Goal: Find specific fact: Locate a discrete piece of known information

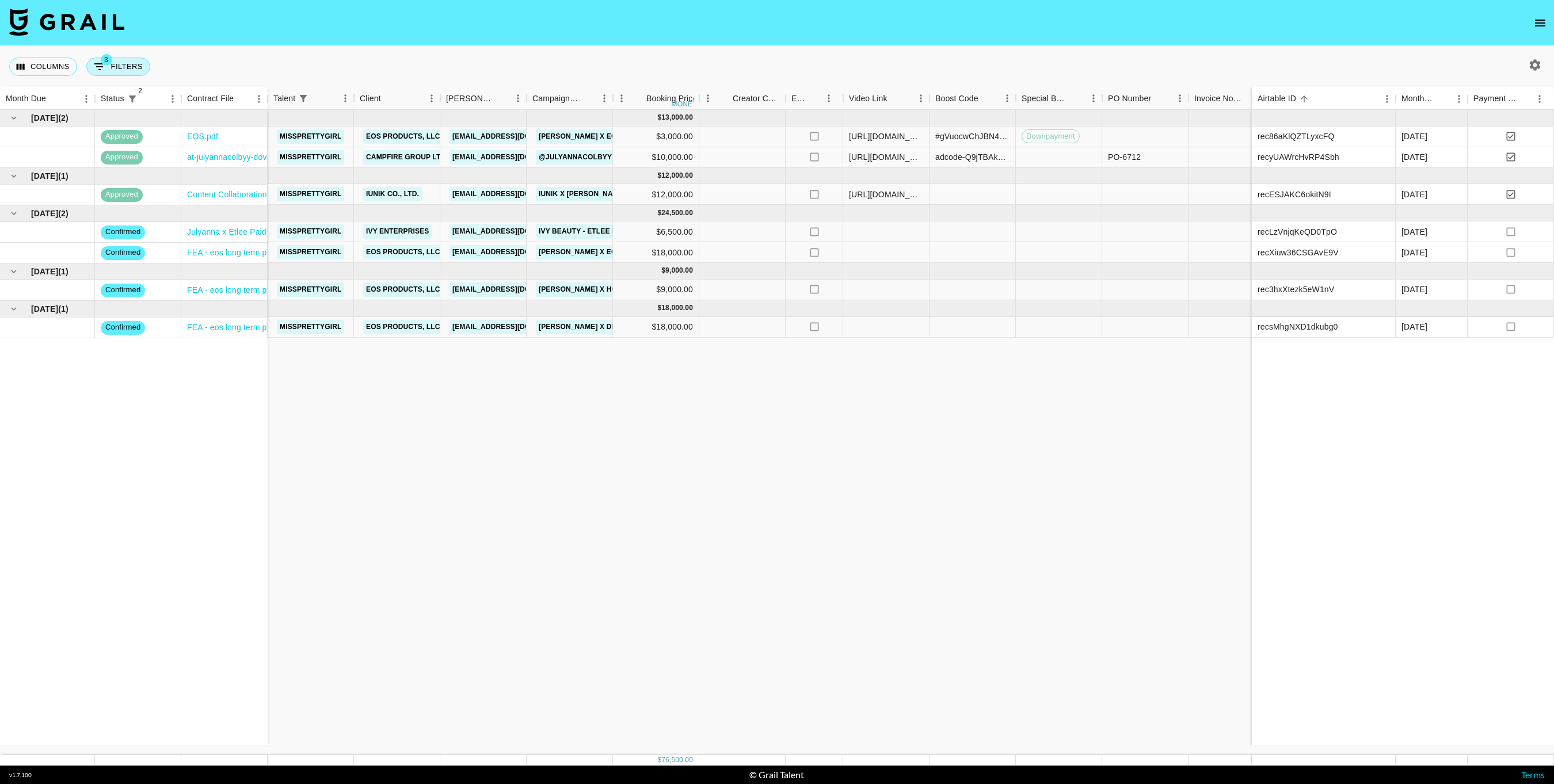
click at [134, 61] on button "3 Filters" at bounding box center [117, 66] width 64 height 19
select select "not"
select select "declined"
select select "not"
select select "cancelled"
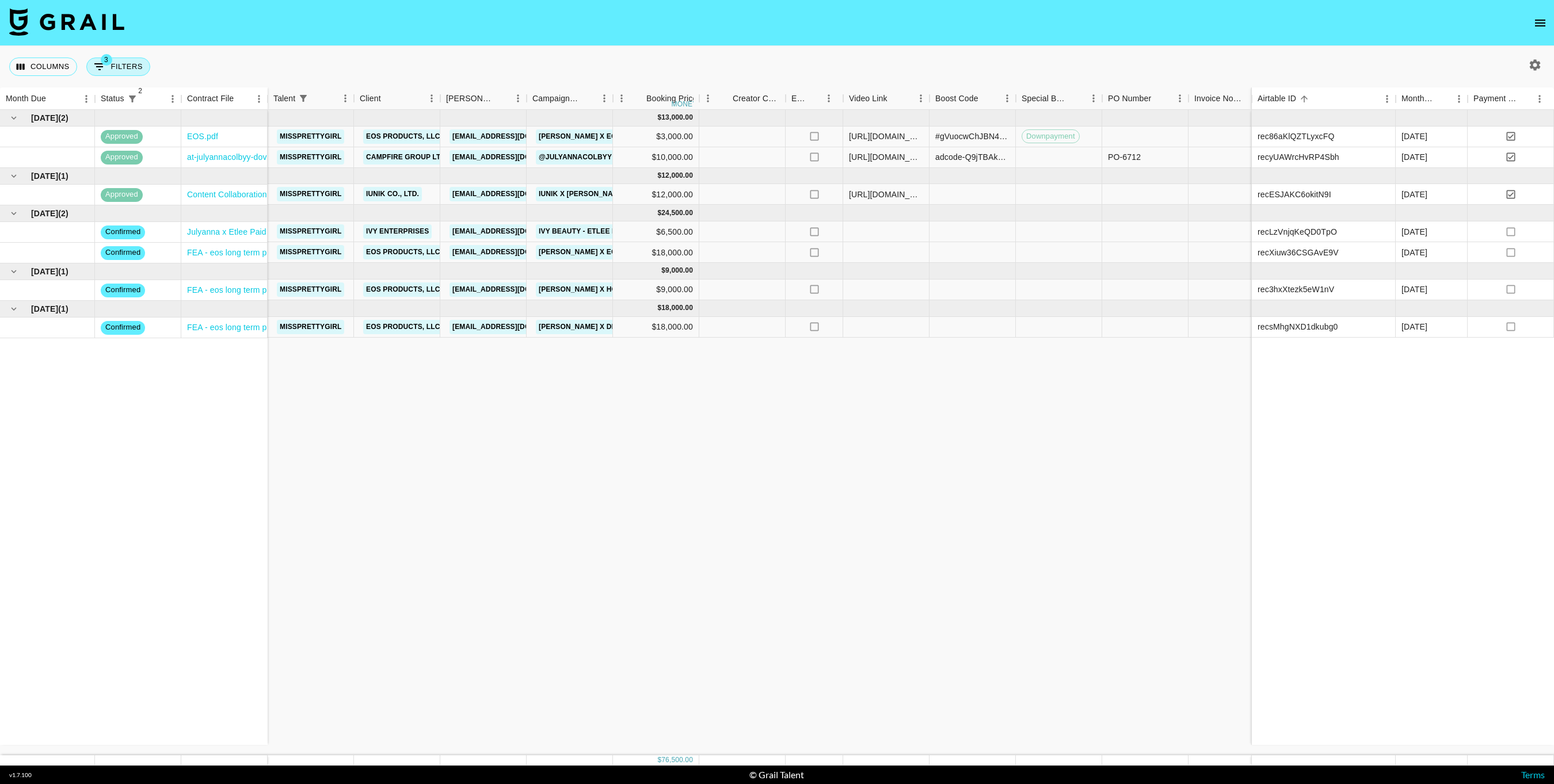
select select "talentName"
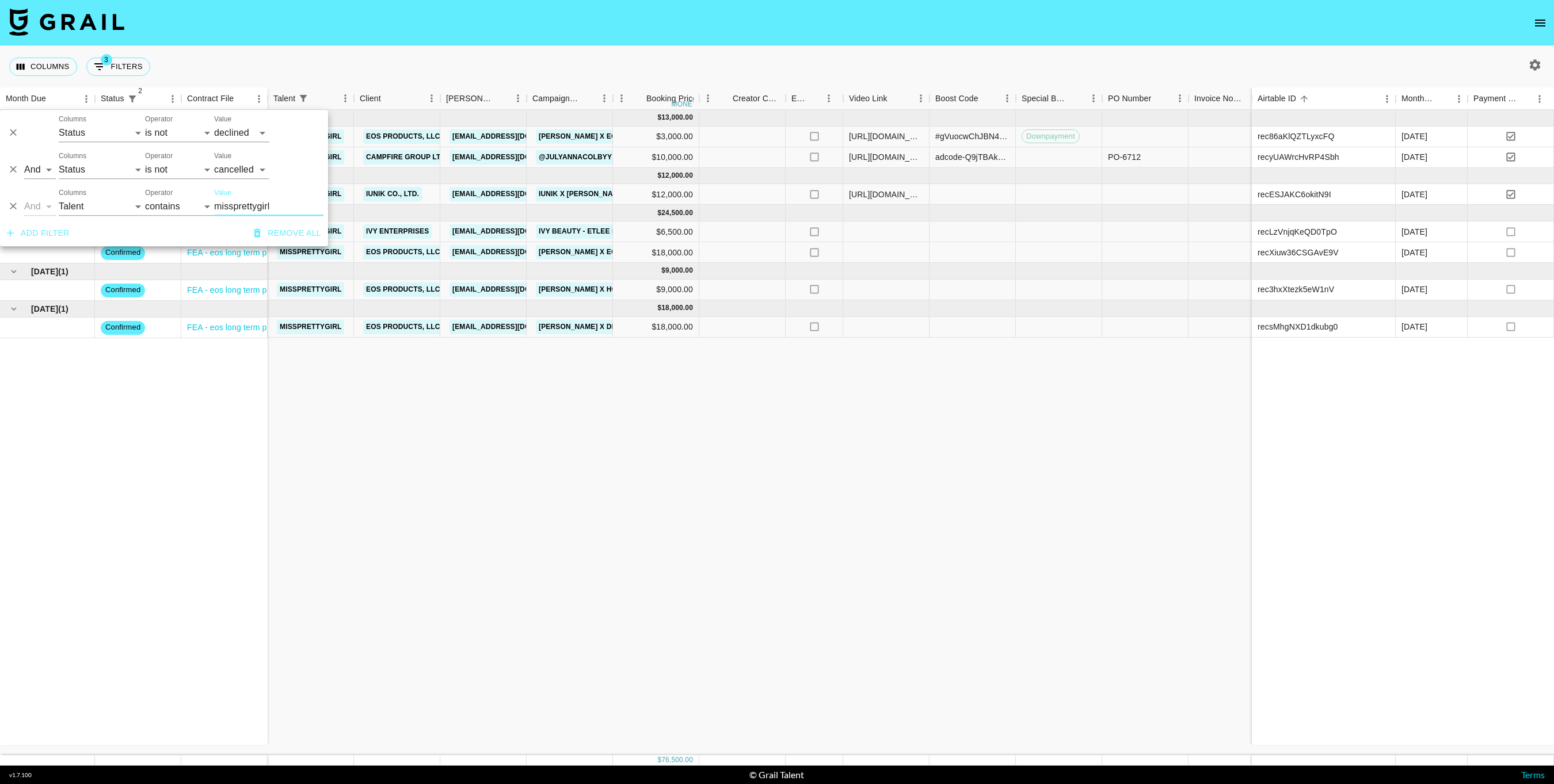
click at [11, 205] on icon "Delete" at bounding box center [14, 206] width 12 height 12
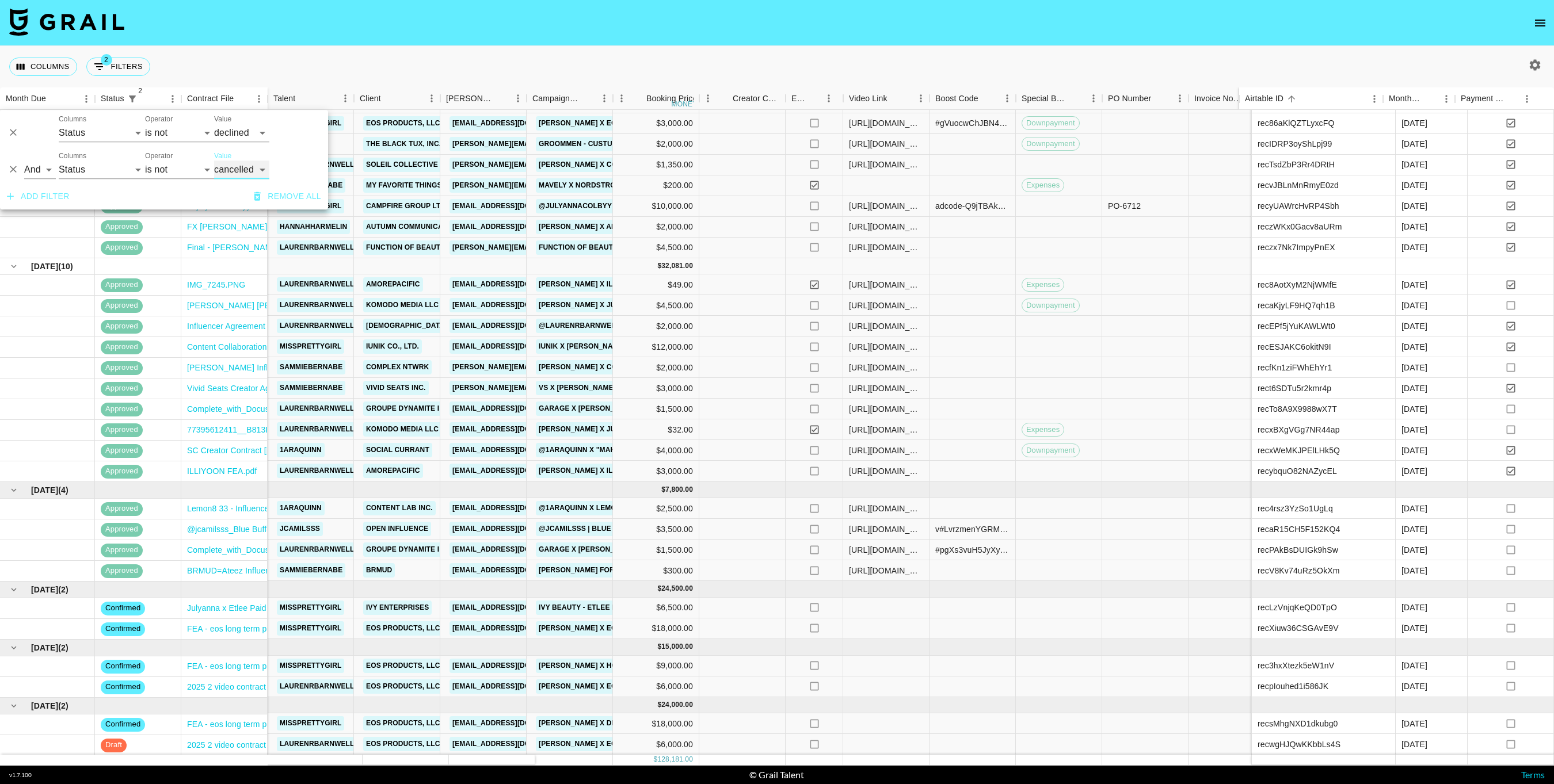
scroll to position [66, 0]
click at [505, 54] on div "Columns 2 Filters + Booking" at bounding box center [777, 66] width 1554 height 41
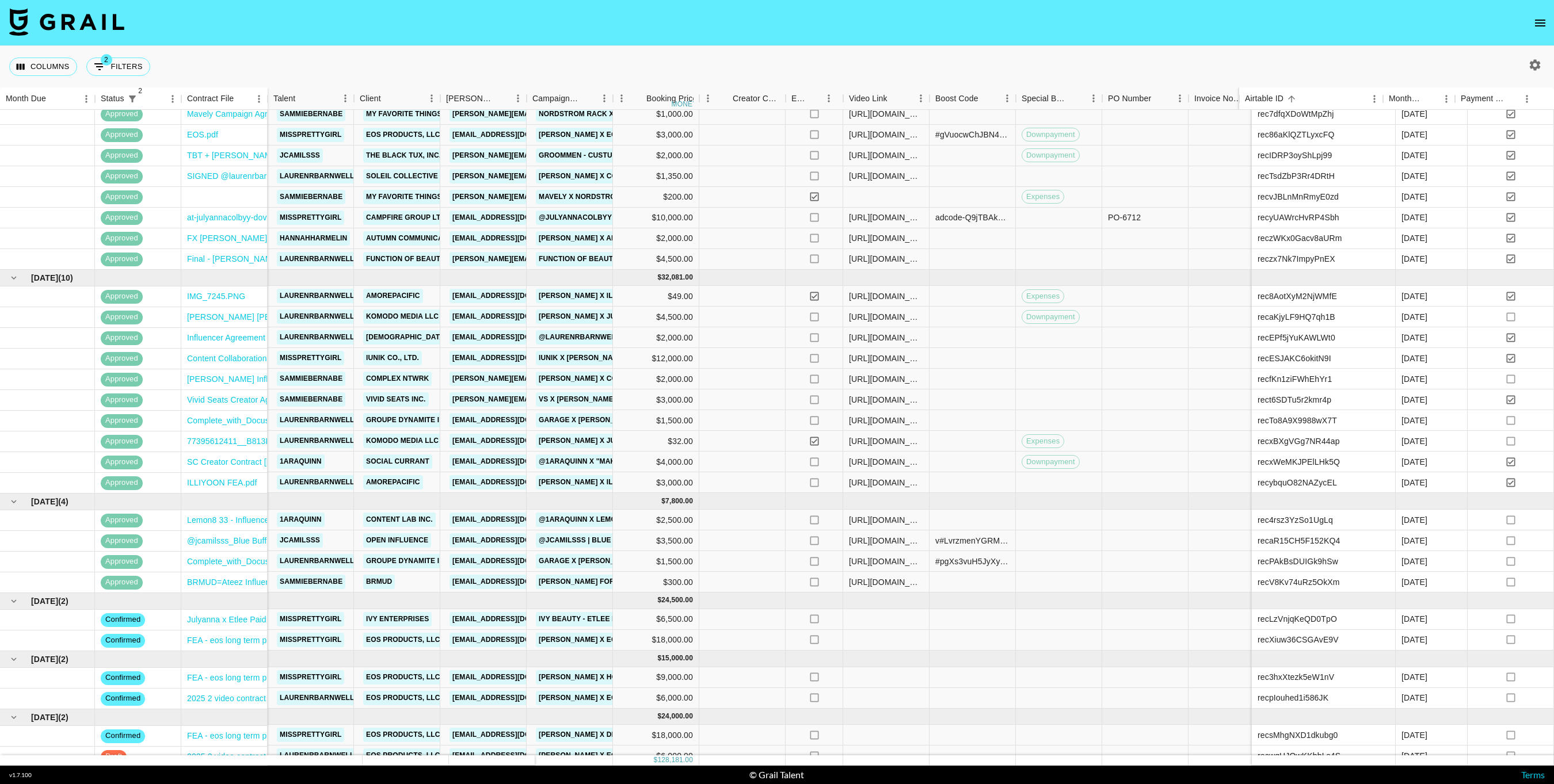
scroll to position [47, 0]
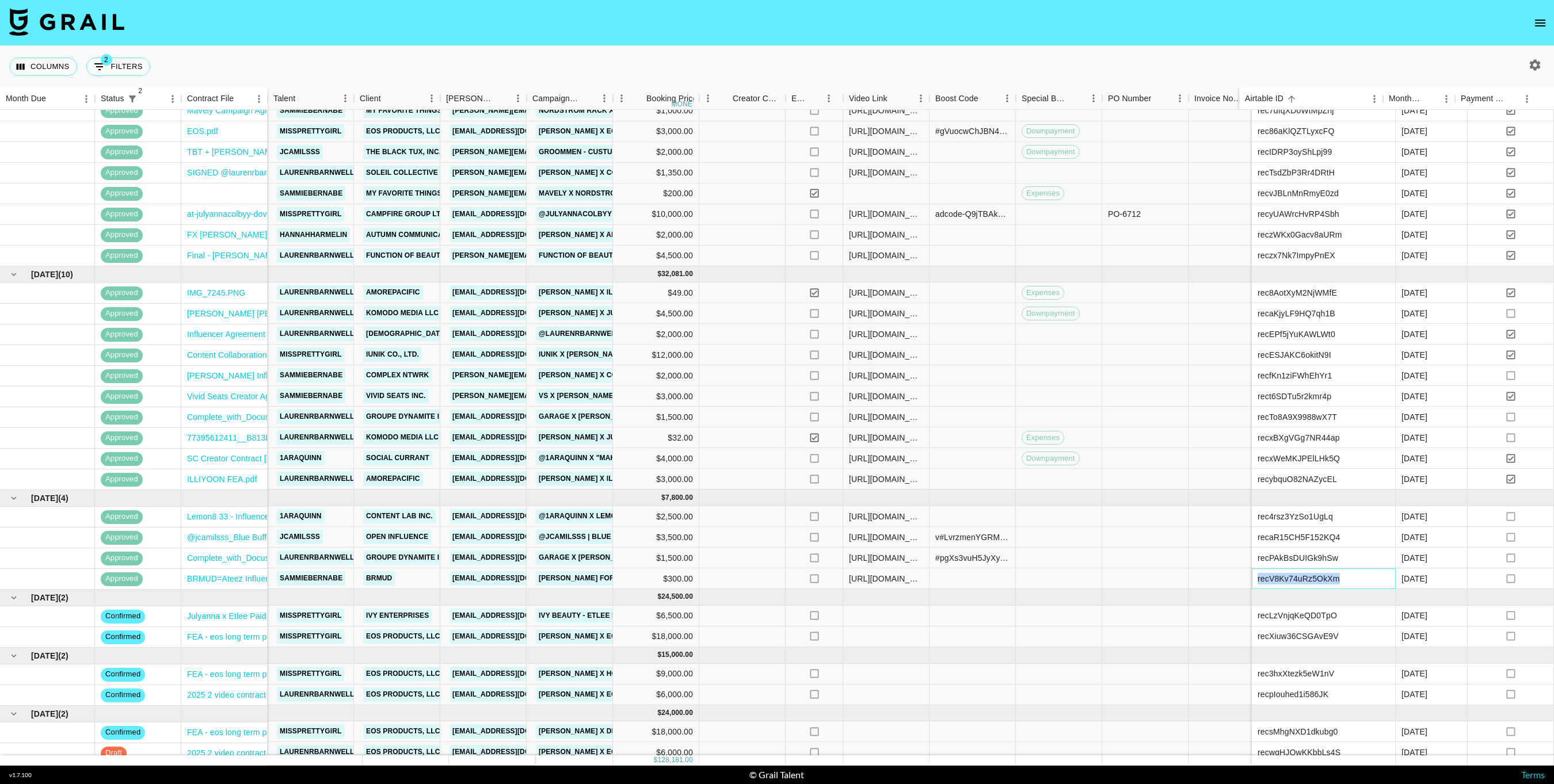
drag, startPoint x: 1340, startPoint y: 577, endPoint x: 1239, endPoint y: 580, distance: 101.0
click at [1252, 580] on div "recV8Kv74uRz5OkXm" at bounding box center [1323, 579] width 144 height 21
copy div "recV8Kv74uRz5OkXm"
